Goal: Task Accomplishment & Management: Manage account settings

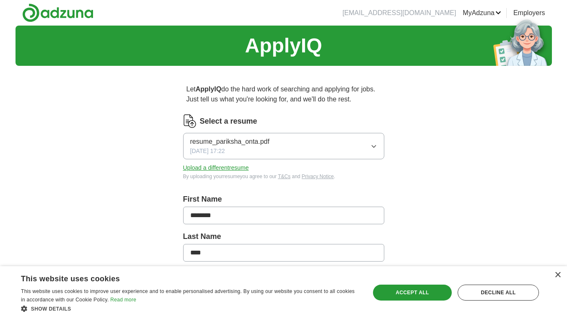
click at [200, 166] on button "Upload a different resume" at bounding box center [216, 168] width 66 height 9
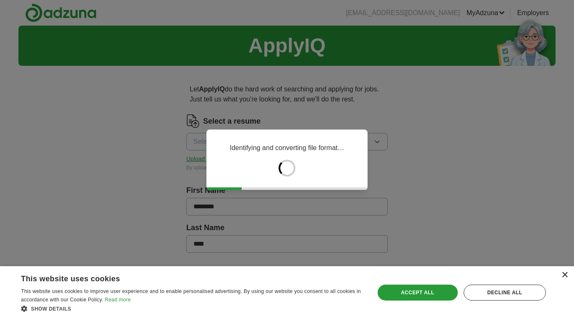
click at [563, 277] on div "×" at bounding box center [564, 275] width 6 height 6
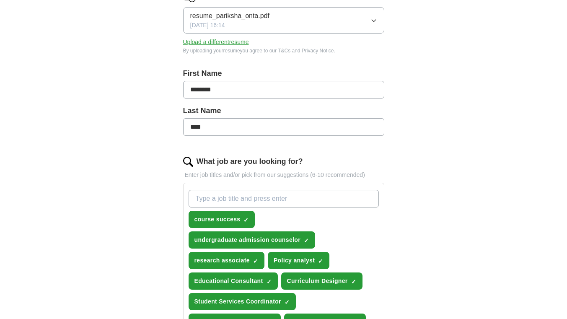
scroll to position [210, 0]
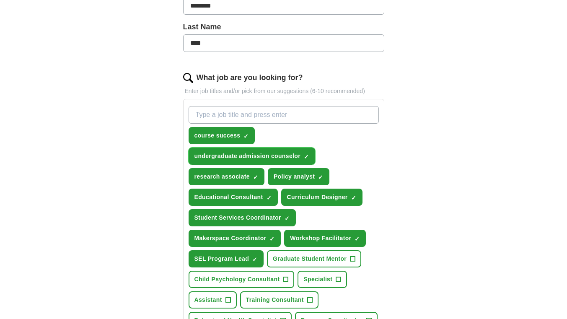
click at [0, 0] on span "×" at bounding box center [0, 0] width 0 height 0
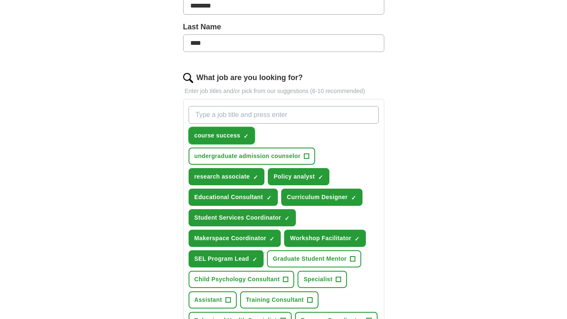
click at [241, 138] on button "course success ✓ ×" at bounding box center [222, 135] width 67 height 17
click at [0, 0] on span "×" at bounding box center [0, 0] width 0 height 0
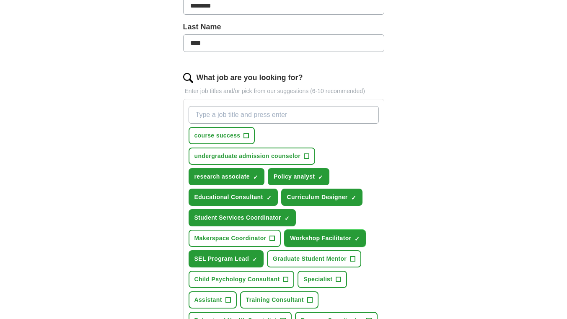
click at [317, 238] on span "Workshop Facilitator" at bounding box center [320, 238] width 61 height 9
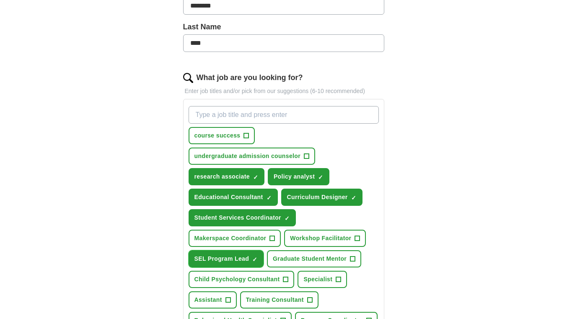
click at [0, 0] on span "×" at bounding box center [0, 0] width 0 height 0
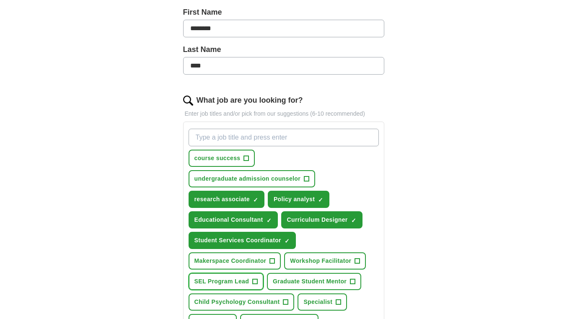
scroll to position [168, 0]
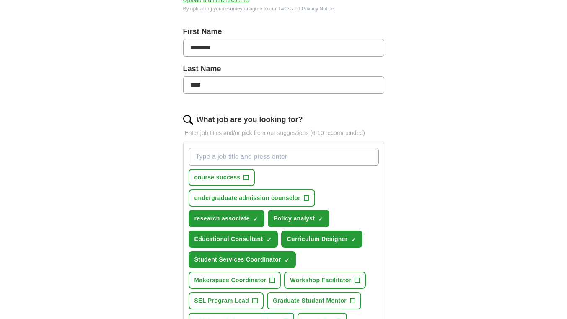
click at [201, 153] on input "What job are you looking for?" at bounding box center [284, 157] width 190 height 18
paste input "Dual Enrollment or College/Career Readiness Coordinator"
type input "Dual Enrollment or College/Career Readiness Coordinator"
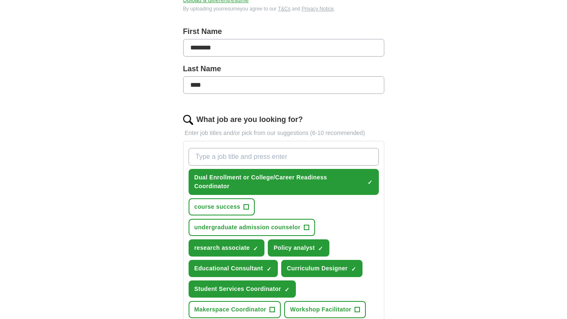
paste input "Student Success/Completion Coach"
type input "Student Success/Completion Coach"
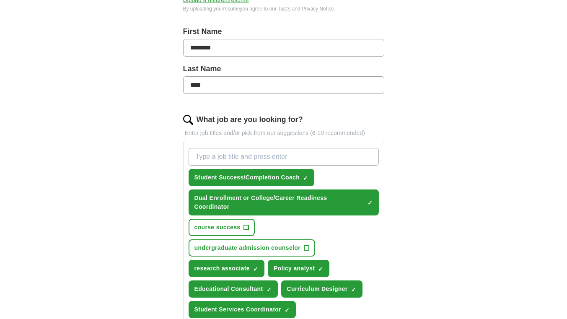
paste input "Community Schools Coordinator"
type input "Community Schools Coordinator"
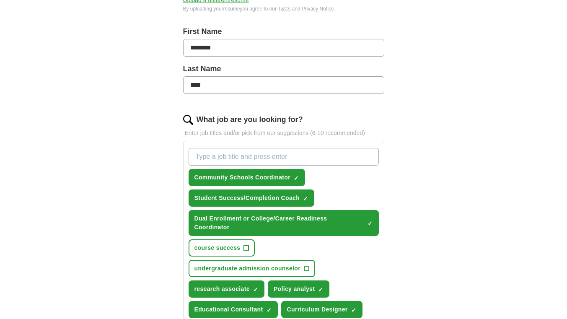
paste input "School Climate/Restorative Practices Coordinator"
type input "School Climate/Restorative Practices Coordinator"
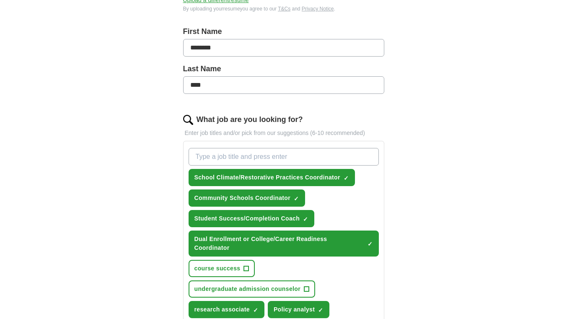
paste input "Early Childhood Program/Policy Associate"
type input "Early Childhood Program/Policy Associate"
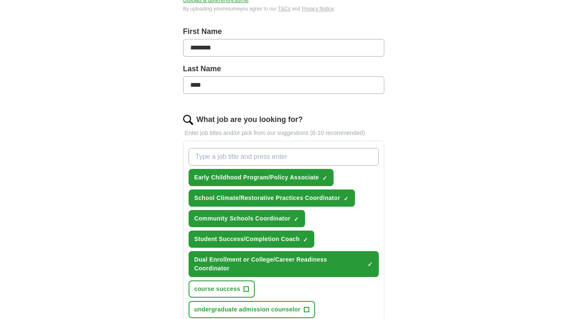
paste input "Research/Evaluation Associate"
type input "Research/Evaluation Associate"
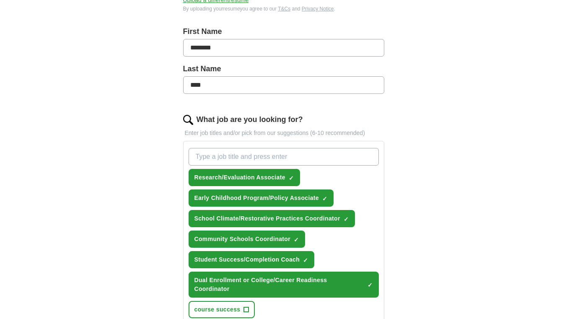
paste input "Education/Youth Policy Analyst"
type input "Education/Youth Policy Analyst"
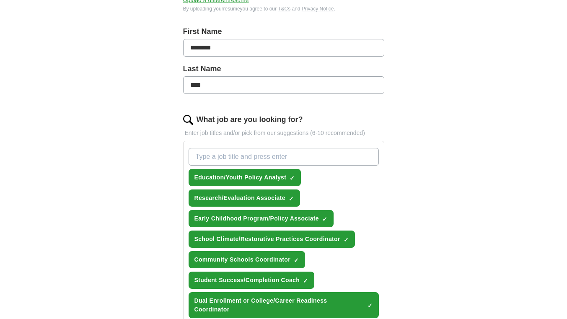
click at [203, 157] on input "What job are you looking for?" at bounding box center [284, 157] width 190 height 18
paste input "Academic Advisor"
type input "Academic Advisor"
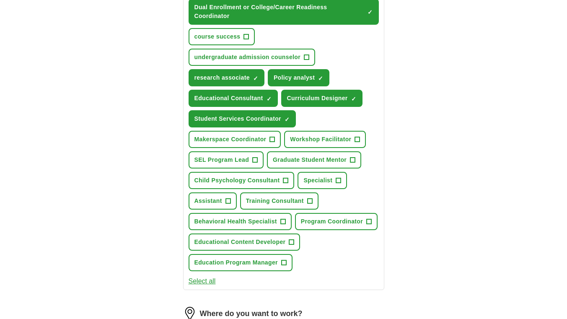
scroll to position [545, 0]
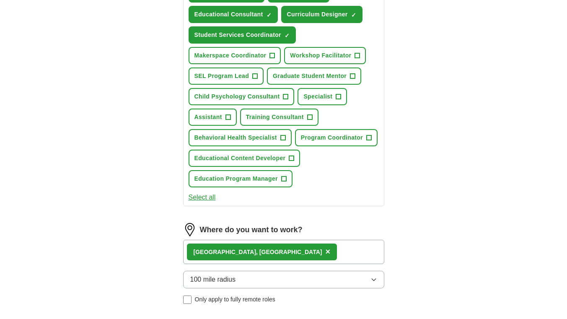
click at [274, 254] on div "Stanford, CA ×" at bounding box center [283, 252] width 201 height 24
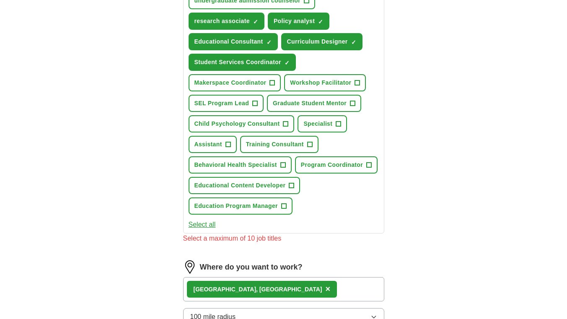
scroll to position [503, 0]
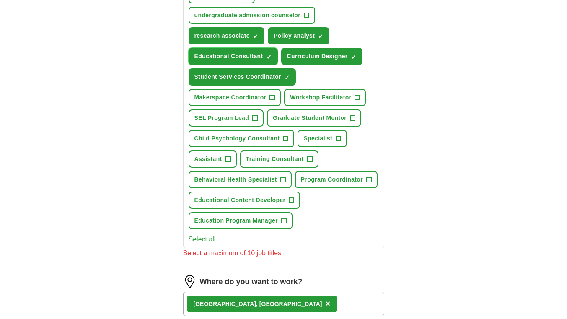
click at [265, 55] on button "Educational Consultant ✓ ×" at bounding box center [233, 56] width 89 height 17
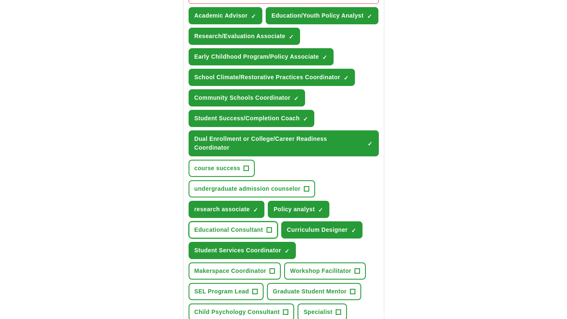
scroll to position [335, 0]
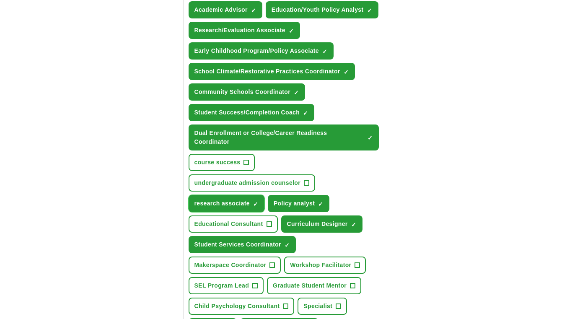
click at [248, 201] on span "research associate" at bounding box center [222, 203] width 55 height 9
click at [0, 0] on span "×" at bounding box center [0, 0] width 0 height 0
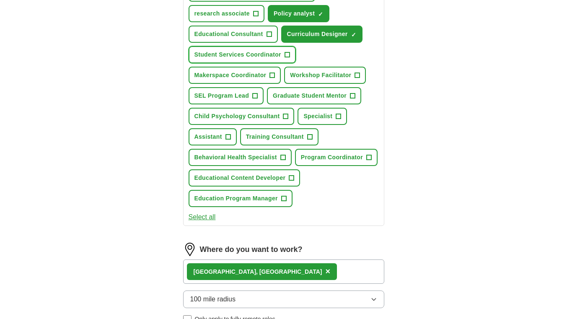
scroll to position [587, 0]
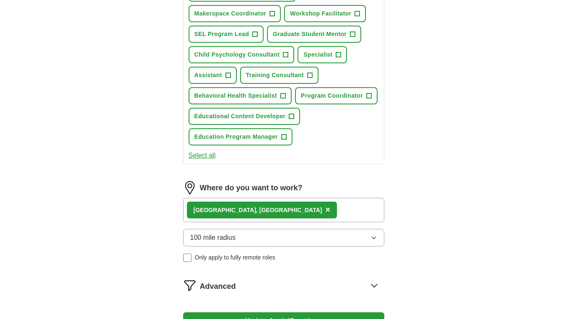
click at [325, 210] on span "×" at bounding box center [327, 209] width 5 height 9
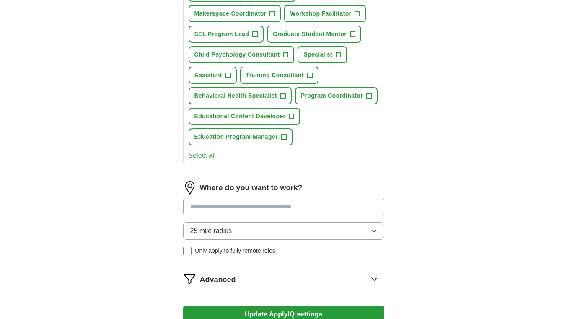
click at [234, 208] on input at bounding box center [283, 207] width 201 height 18
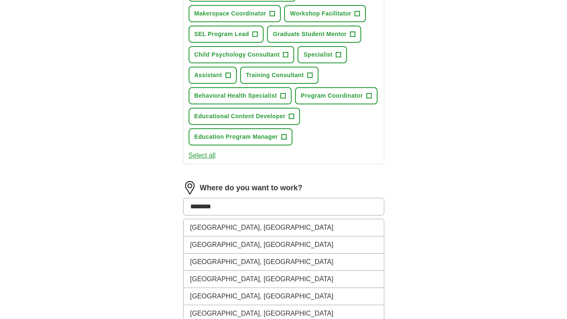
type input "*********"
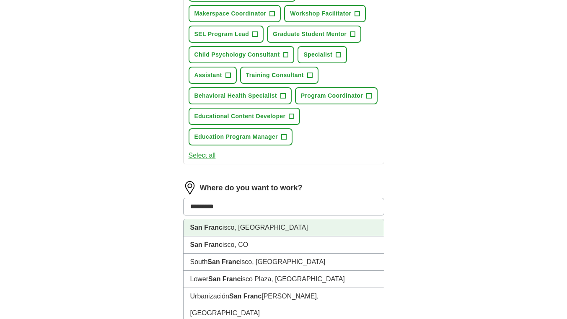
click at [241, 227] on li "San Franc isco, CA" at bounding box center [284, 227] width 200 height 17
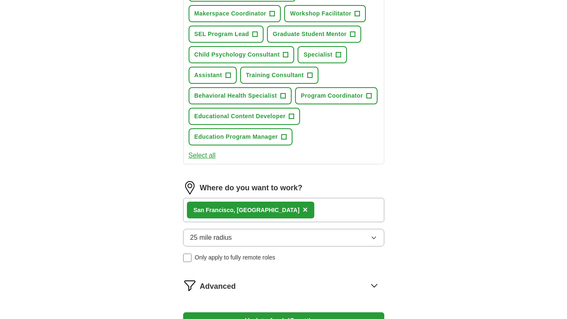
click at [228, 242] on span "25 mile radius" at bounding box center [211, 238] width 42 height 10
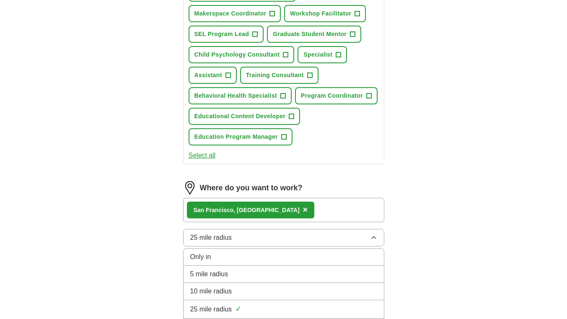
scroll to position [671, 0]
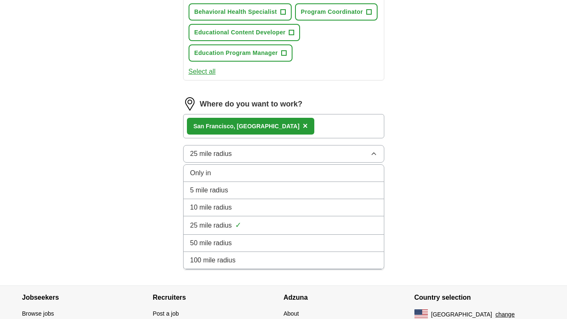
click at [230, 262] on span "100 mile radius" at bounding box center [213, 260] width 46 height 10
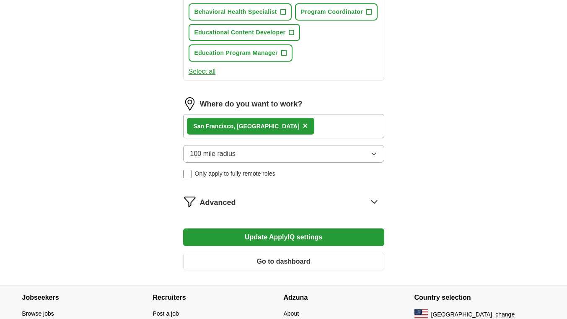
click at [278, 238] on button "Update ApplyIQ settings" at bounding box center [283, 238] width 201 height 18
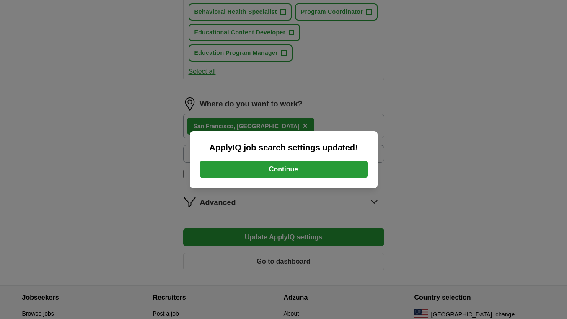
click at [284, 165] on button "Continue" at bounding box center [284, 170] width 168 height 18
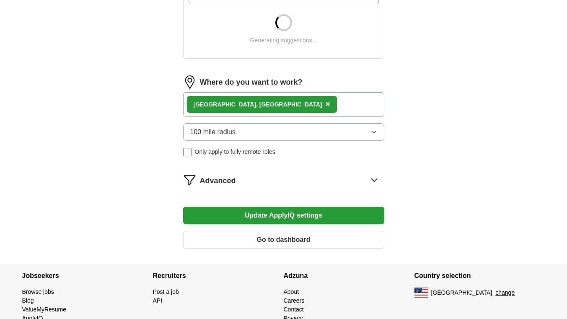
scroll to position [359, 0]
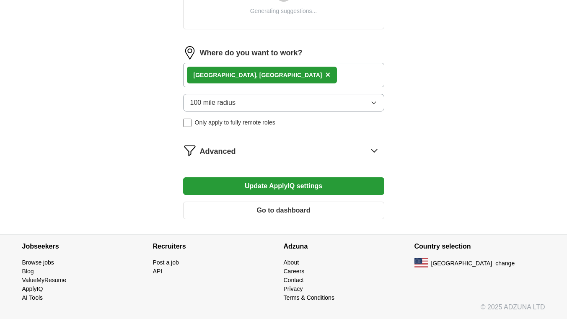
click at [287, 211] on button "Go to dashboard" at bounding box center [283, 211] width 201 height 18
